Goal: Navigation & Orientation: Find specific page/section

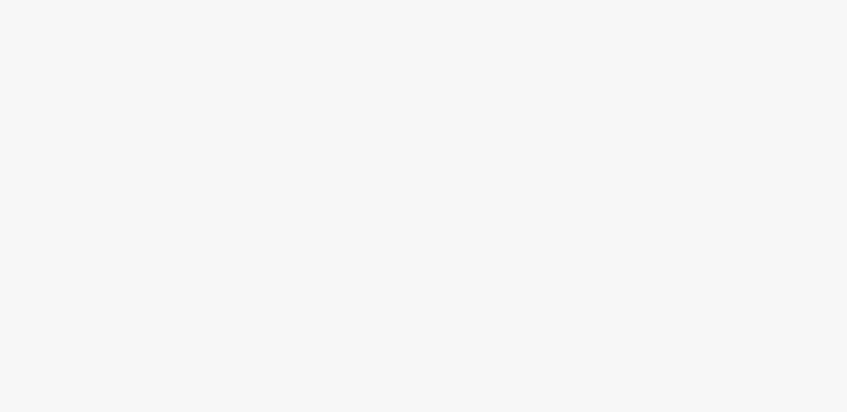
scroll to position [2, 0]
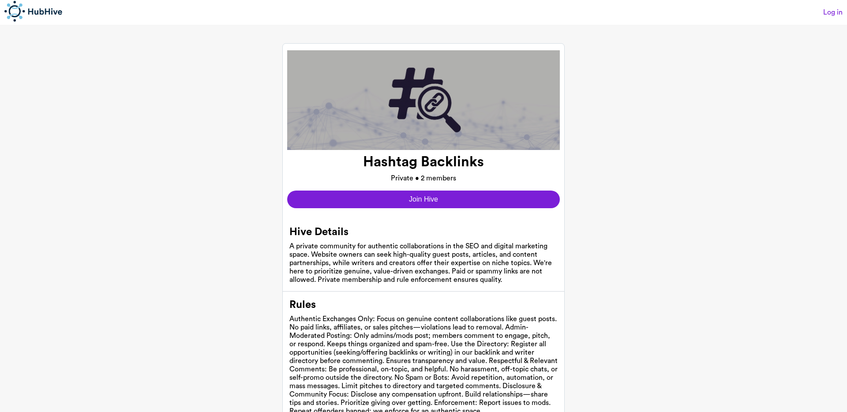
click at [827, 11] on link "Log in" at bounding box center [832, 12] width 19 height 8
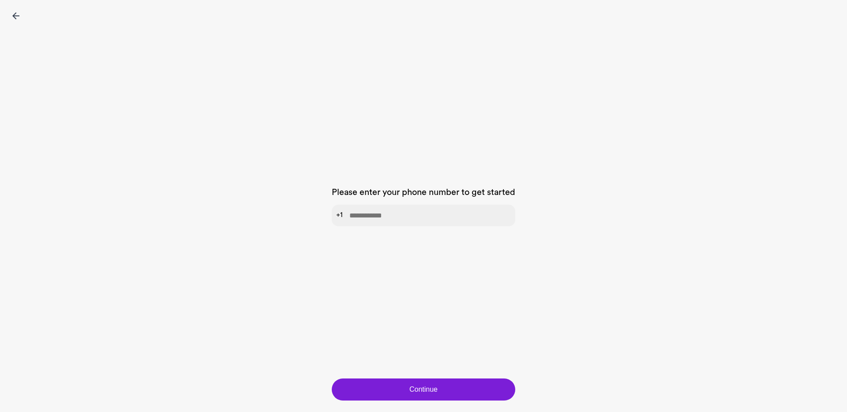
click at [394, 210] on input "tel" at bounding box center [424, 216] width 184 height 22
type input "**********"
click at [410, 388] on button "Continue" at bounding box center [424, 390] width 184 height 22
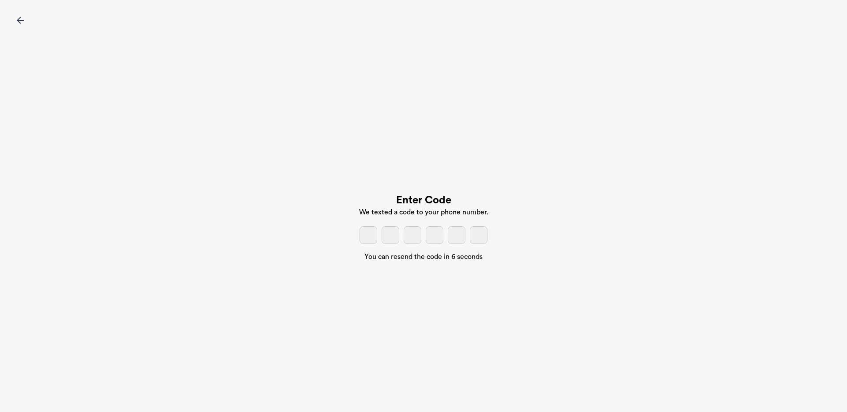
click at [372, 242] on input "tel" at bounding box center [369, 235] width 18 height 18
type input "*"
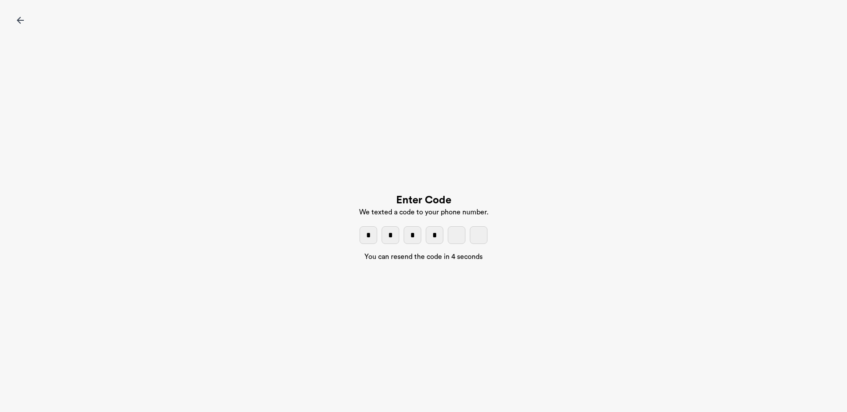
type input "*"
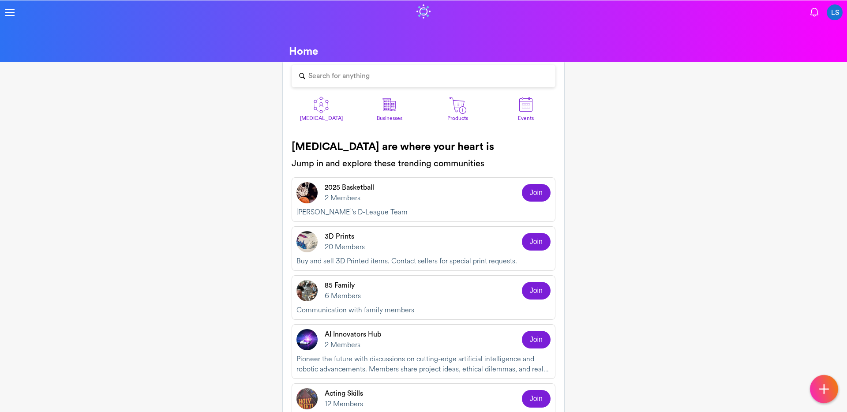
click at [348, 77] on div "Search for anything" at bounding box center [338, 76] width 61 height 8
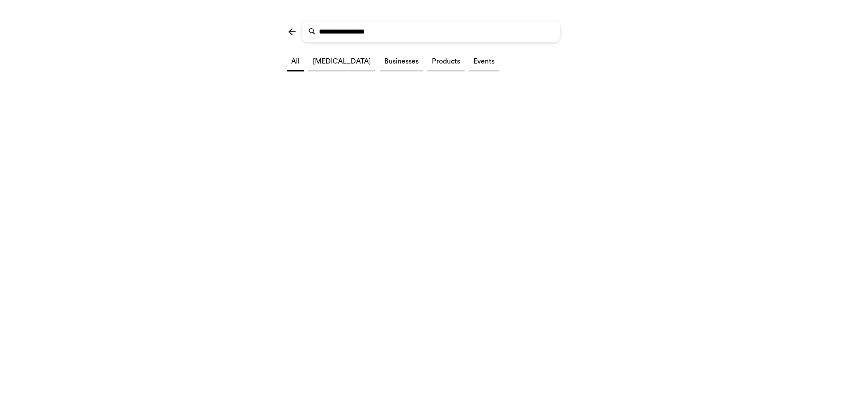
type input "**********"
click at [329, 62] on li "[MEDICAL_DATA]" at bounding box center [341, 62] width 67 height 19
click at [294, 34] on img at bounding box center [292, 31] width 11 height 11
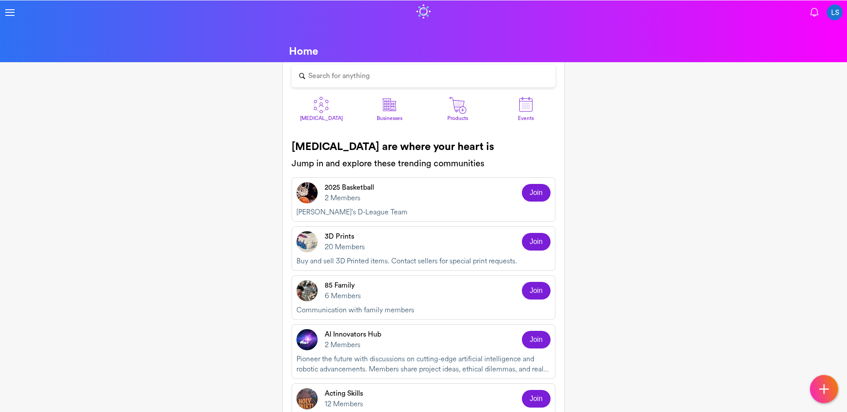
click at [315, 105] on img at bounding box center [321, 105] width 18 height 18
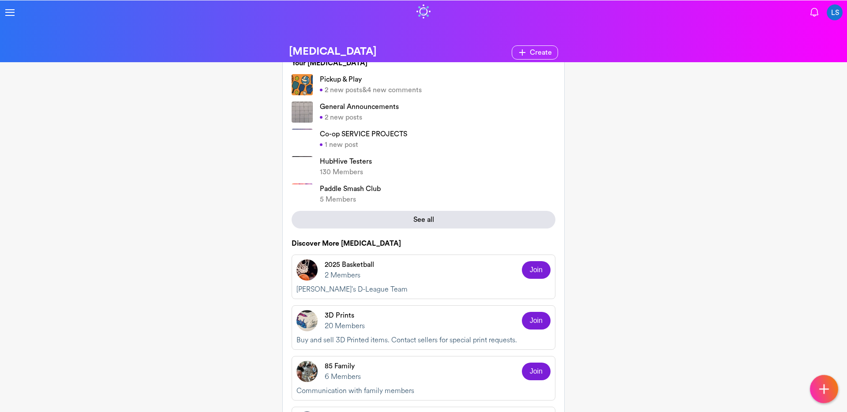
scroll to position [9, 0]
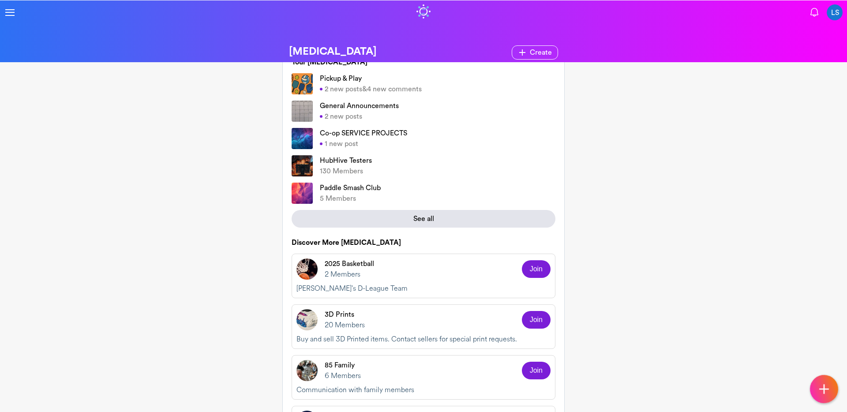
click at [363, 81] on p "Pickup & Play" at bounding box center [371, 78] width 102 height 11
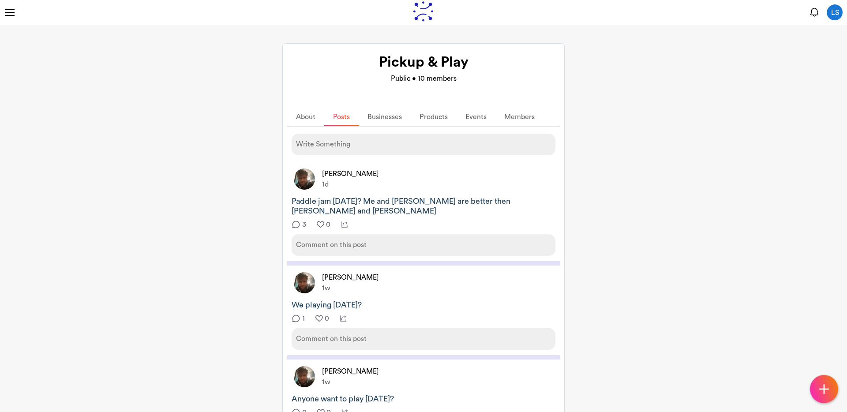
click at [299, 220] on img at bounding box center [296, 224] width 9 height 9
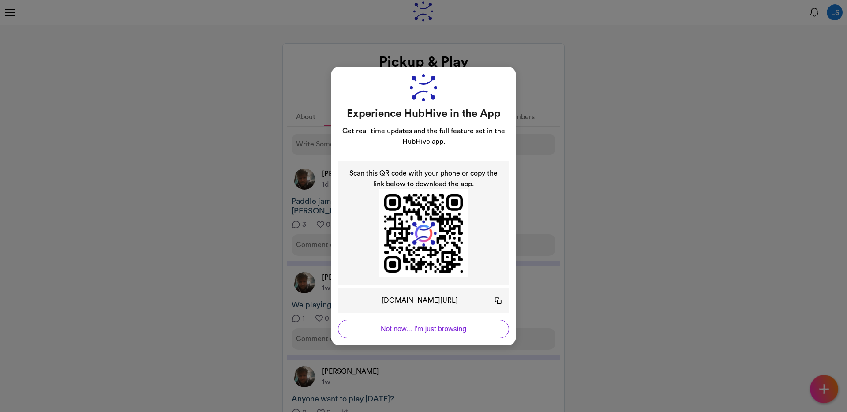
click at [584, 175] on div "Experience HubHive in the App Get real-time updates and the full feature set in…" at bounding box center [423, 206] width 847 height 412
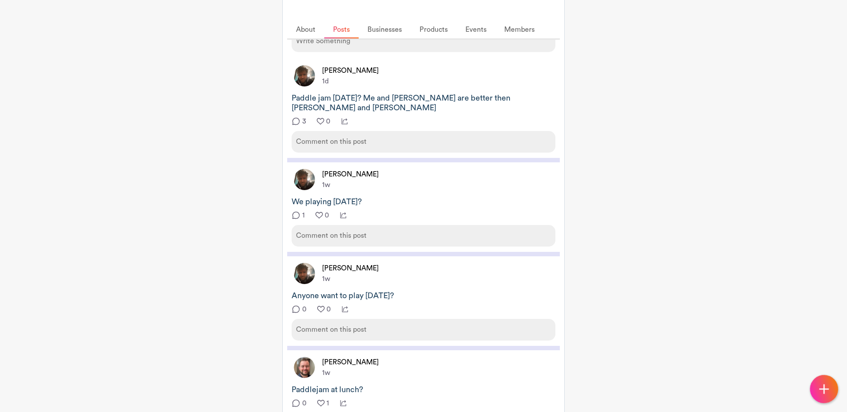
scroll to position [105, 0]
click at [296, 116] on img at bounding box center [296, 120] width 9 height 9
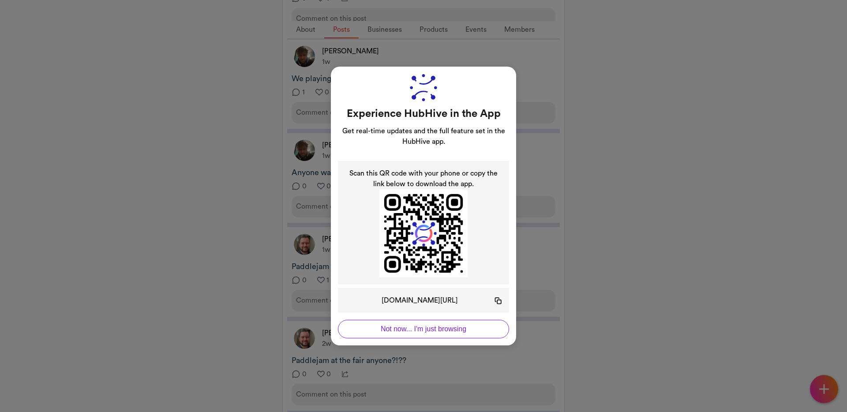
scroll to position [242, 0]
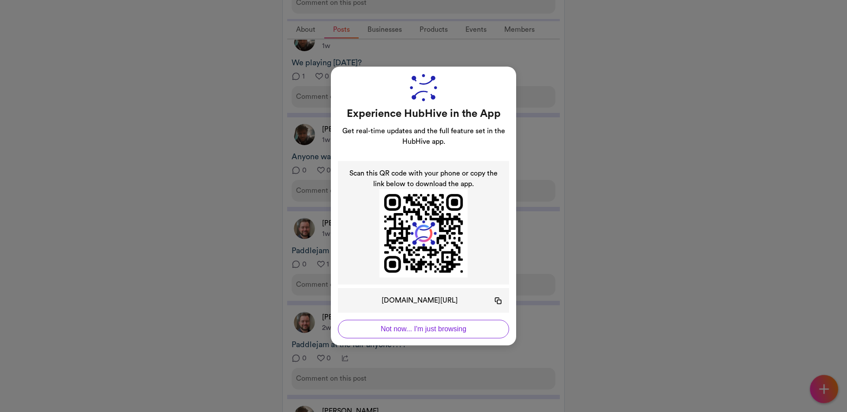
click at [367, 325] on button "Not now... I'm just browsing" at bounding box center [423, 329] width 171 height 19
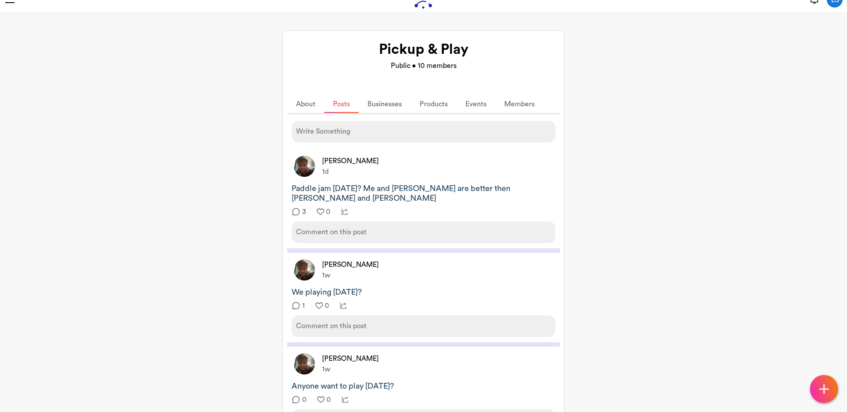
scroll to position [0, 0]
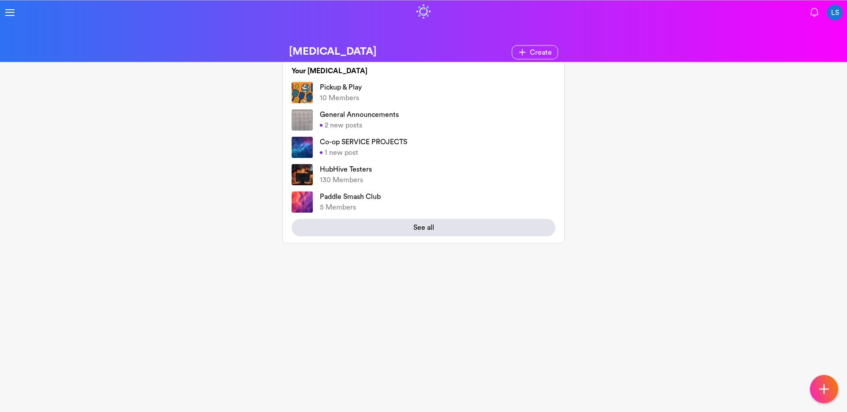
click at [386, 121] on div "2 new posts" at bounding box center [359, 125] width 79 height 11
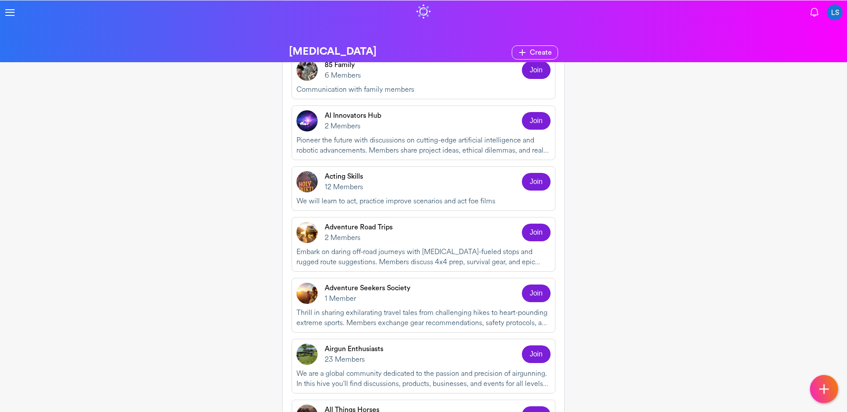
scroll to position [292, 0]
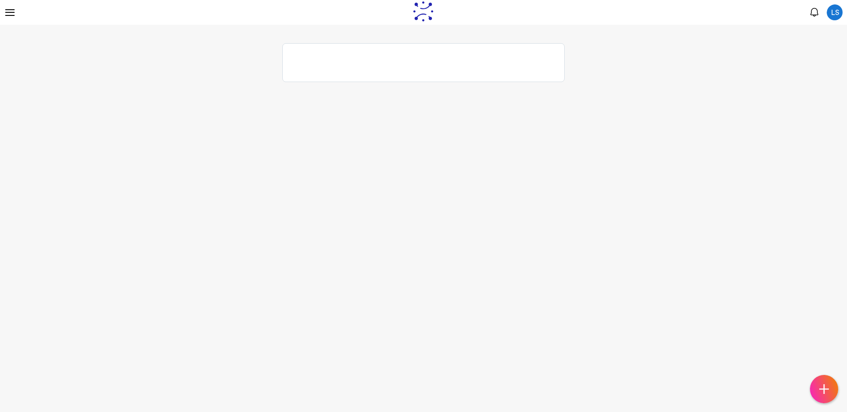
click at [316, 50] on div at bounding box center [423, 50] width 273 height 0
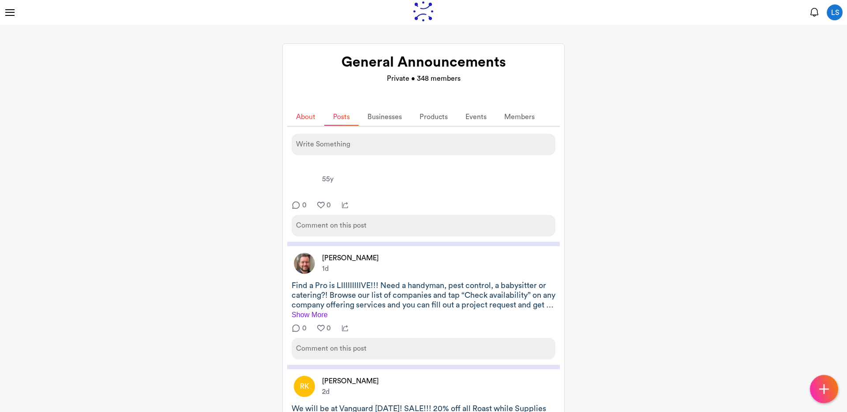
click at [313, 119] on link "About" at bounding box center [305, 117] width 37 height 17
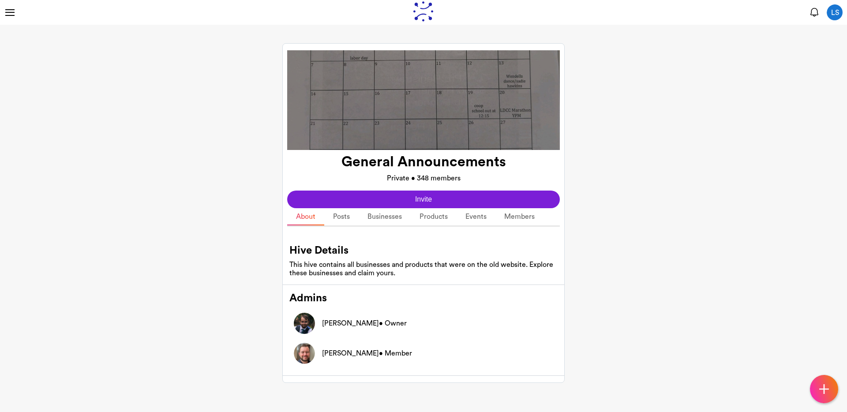
click at [15, 15] on div "Home [MEDICAL_DATA] People Businesses Products Events" at bounding box center [143, 12] width 279 height 11
click at [8, 13] on div at bounding box center [9, 12] width 11 height 11
click at [45, 53] on link "[MEDICAL_DATA]" at bounding box center [110, 55] width 221 height 19
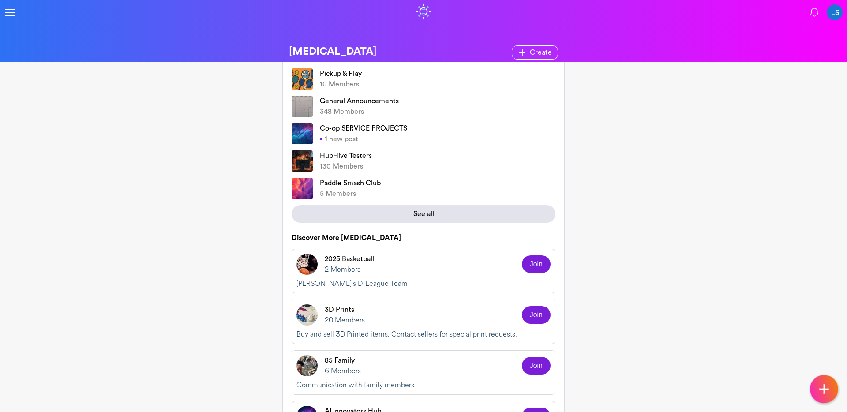
scroll to position [15, 0]
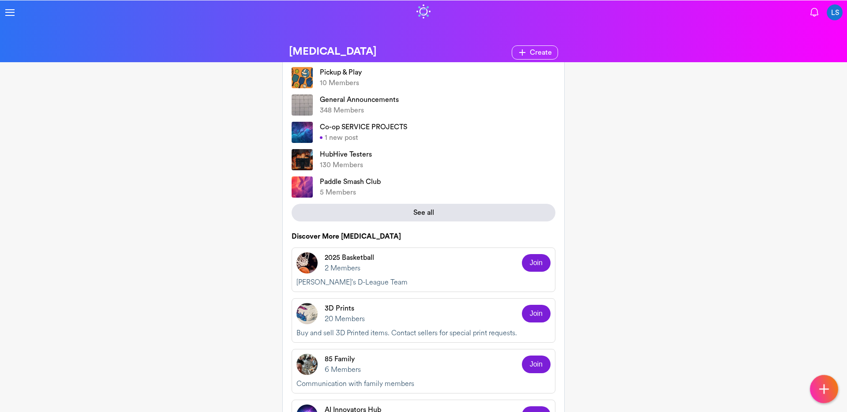
click at [337, 207] on div "See all" at bounding box center [424, 213] width 264 height 18
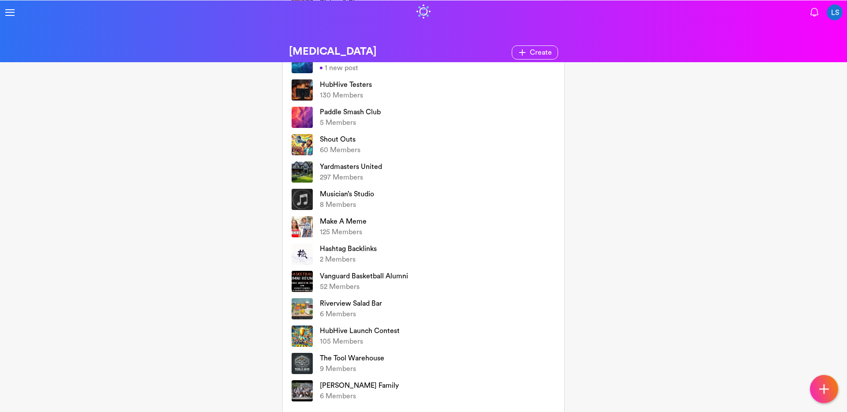
scroll to position [94, 0]
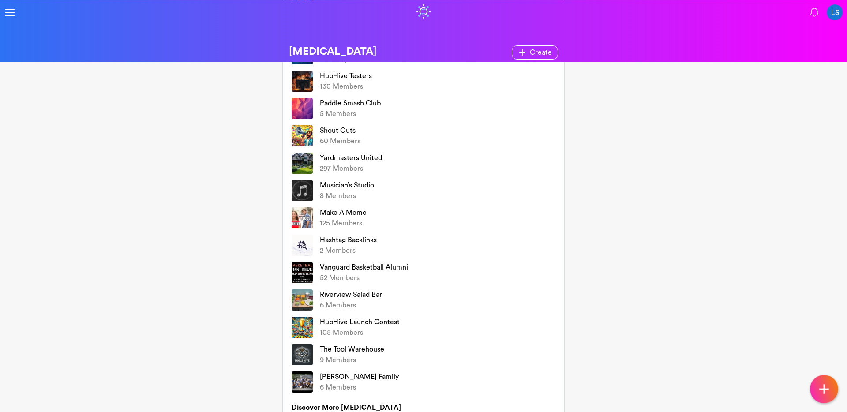
click at [338, 237] on p "Hashtag Backlinks" at bounding box center [348, 240] width 57 height 11
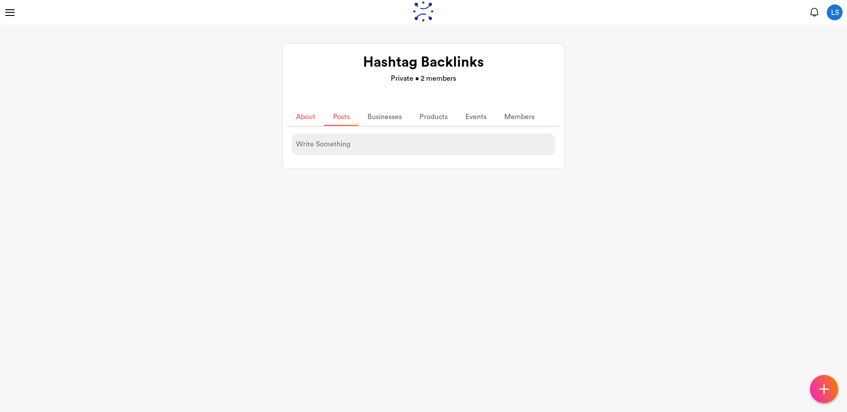
click at [303, 116] on link "About" at bounding box center [305, 117] width 37 height 17
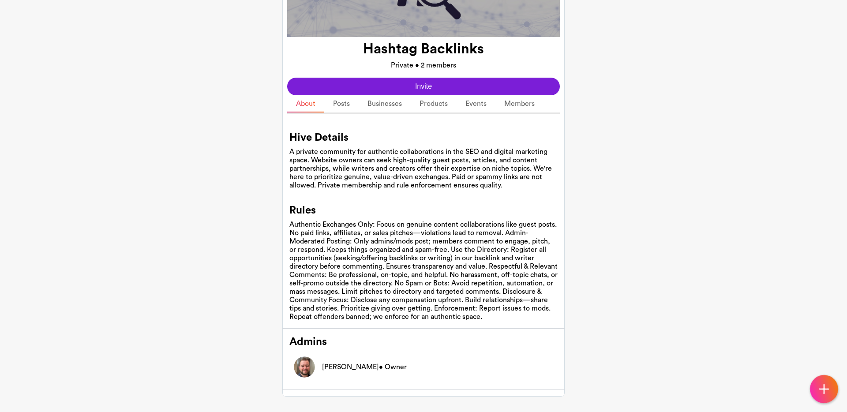
scroll to position [131, 0]
